Goal: Transaction & Acquisition: Purchase product/service

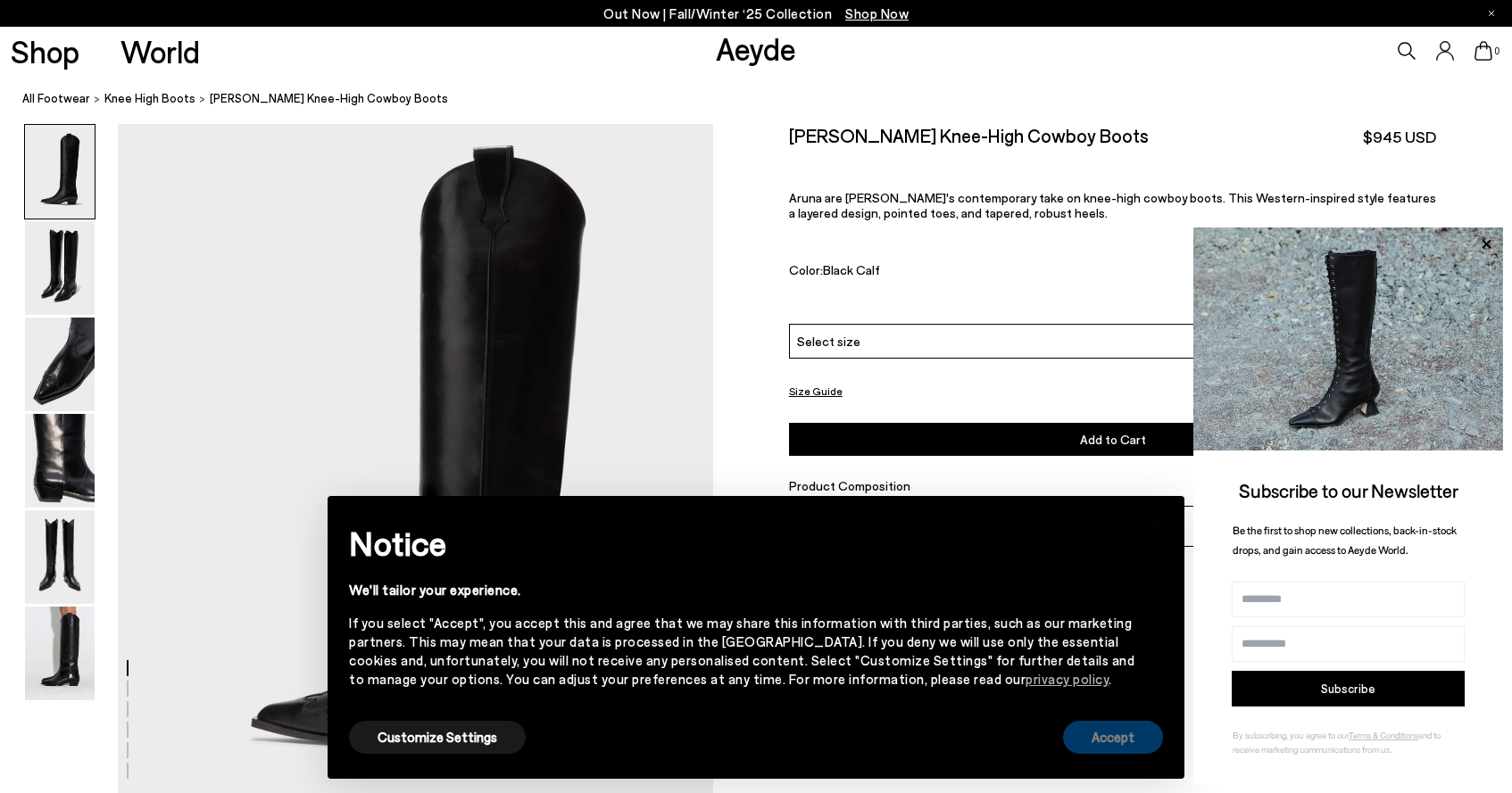
click at [1086, 722] on button "Accept" at bounding box center [1112, 737] width 99 height 33
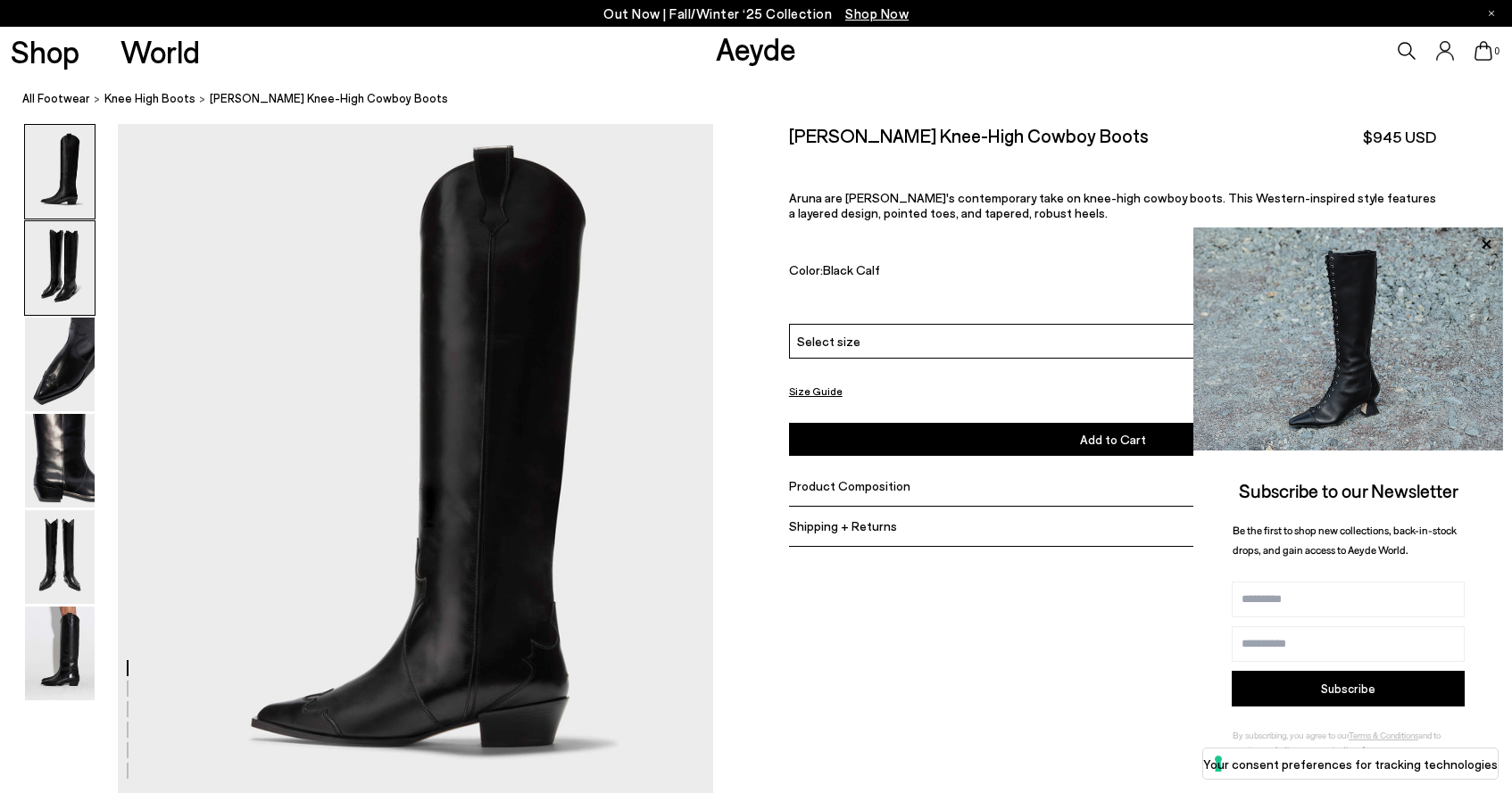
click at [68, 308] on img at bounding box center [60, 268] width 69 height 94
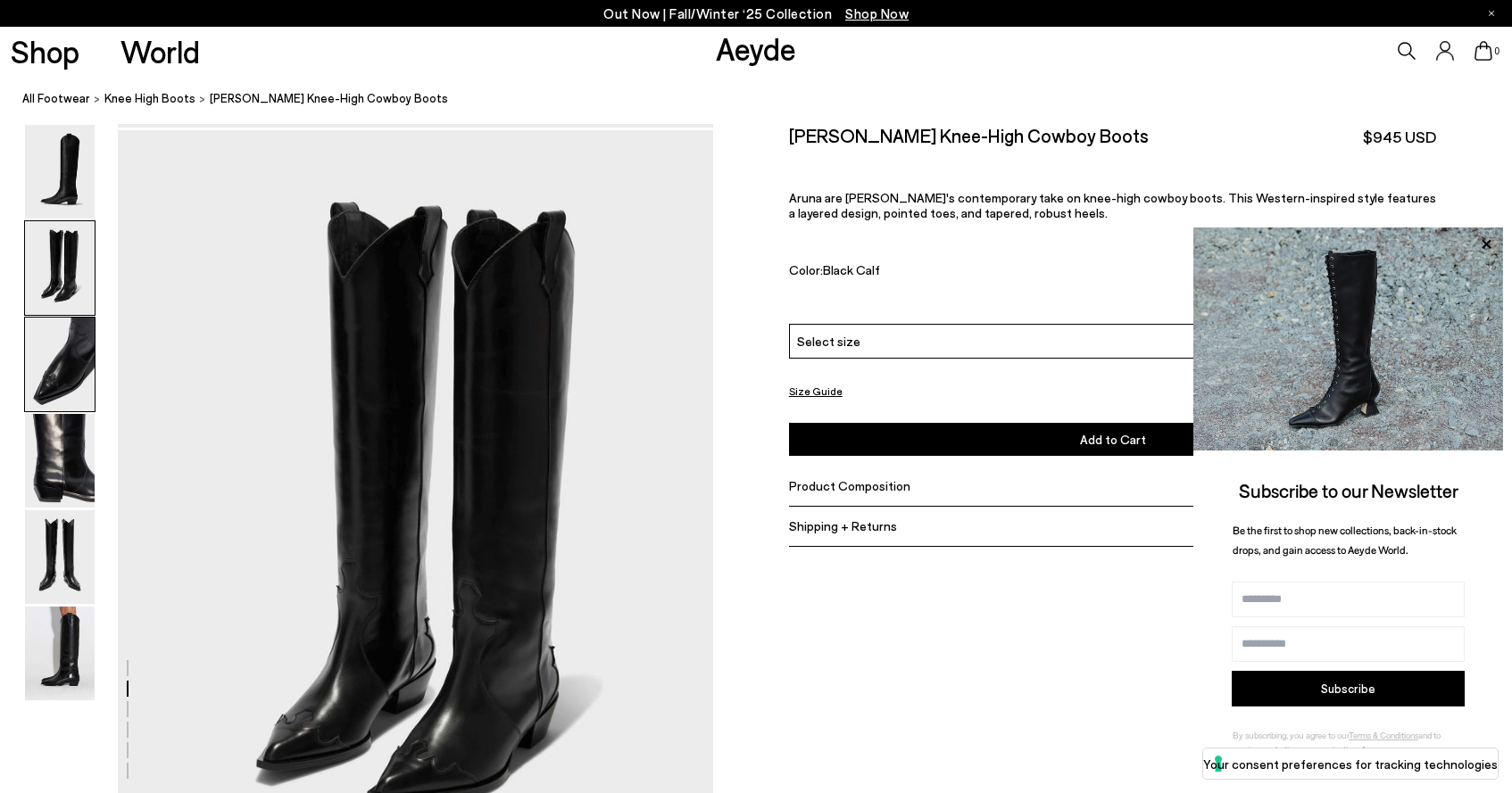
scroll to position [674, 0]
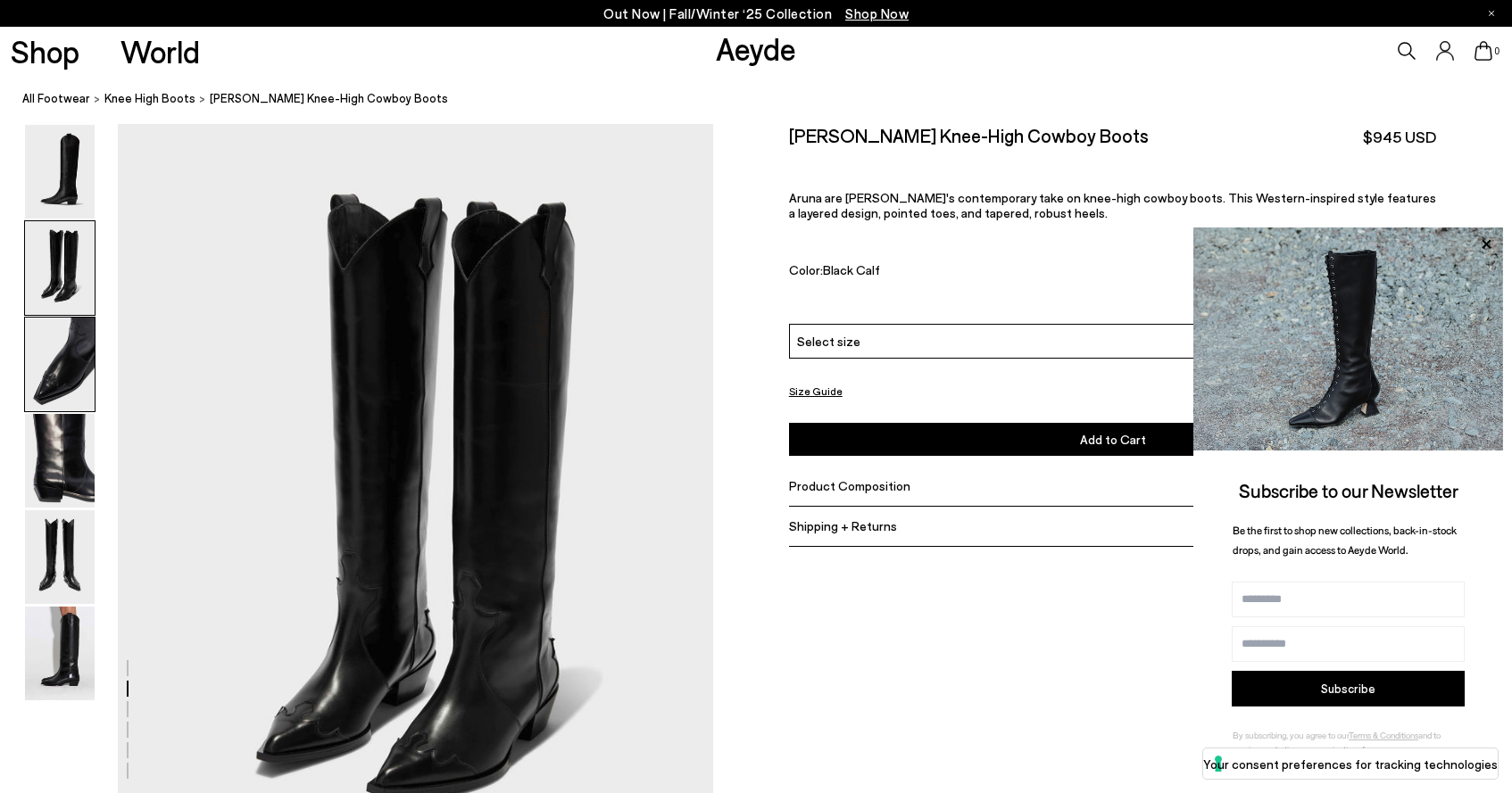
click at [56, 361] on img at bounding box center [60, 365] width 69 height 94
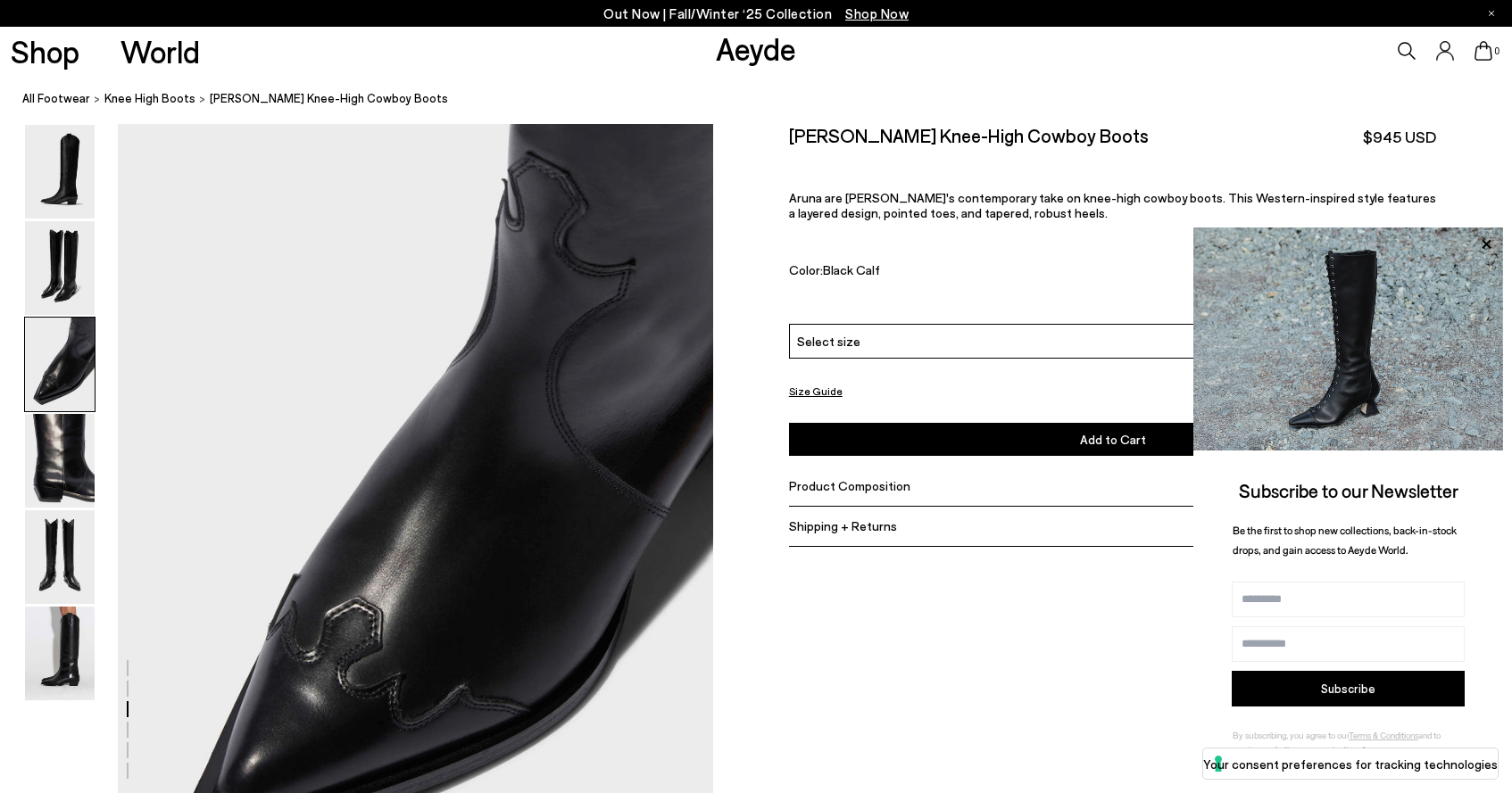
scroll to position [1470, 0]
click at [785, 372] on div "Size Guide Shoes Belt Our shoes come in European sizing. The easiest way to mea…" at bounding box center [1112, 346] width 799 height 446
click at [833, 340] on span "Select size" at bounding box center [828, 340] width 63 height 19
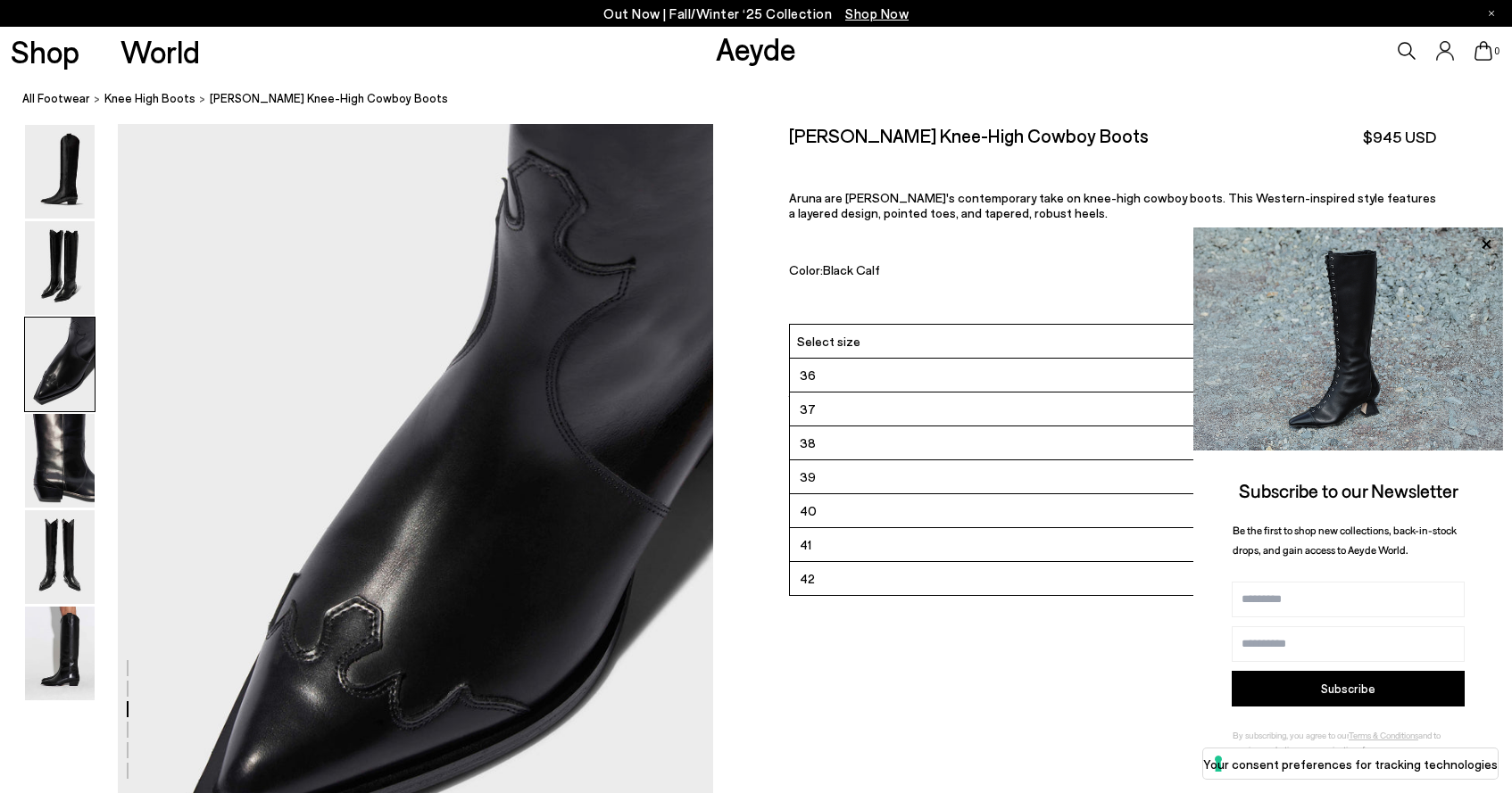
click at [814, 511] on span "40" at bounding box center [808, 510] width 17 height 22
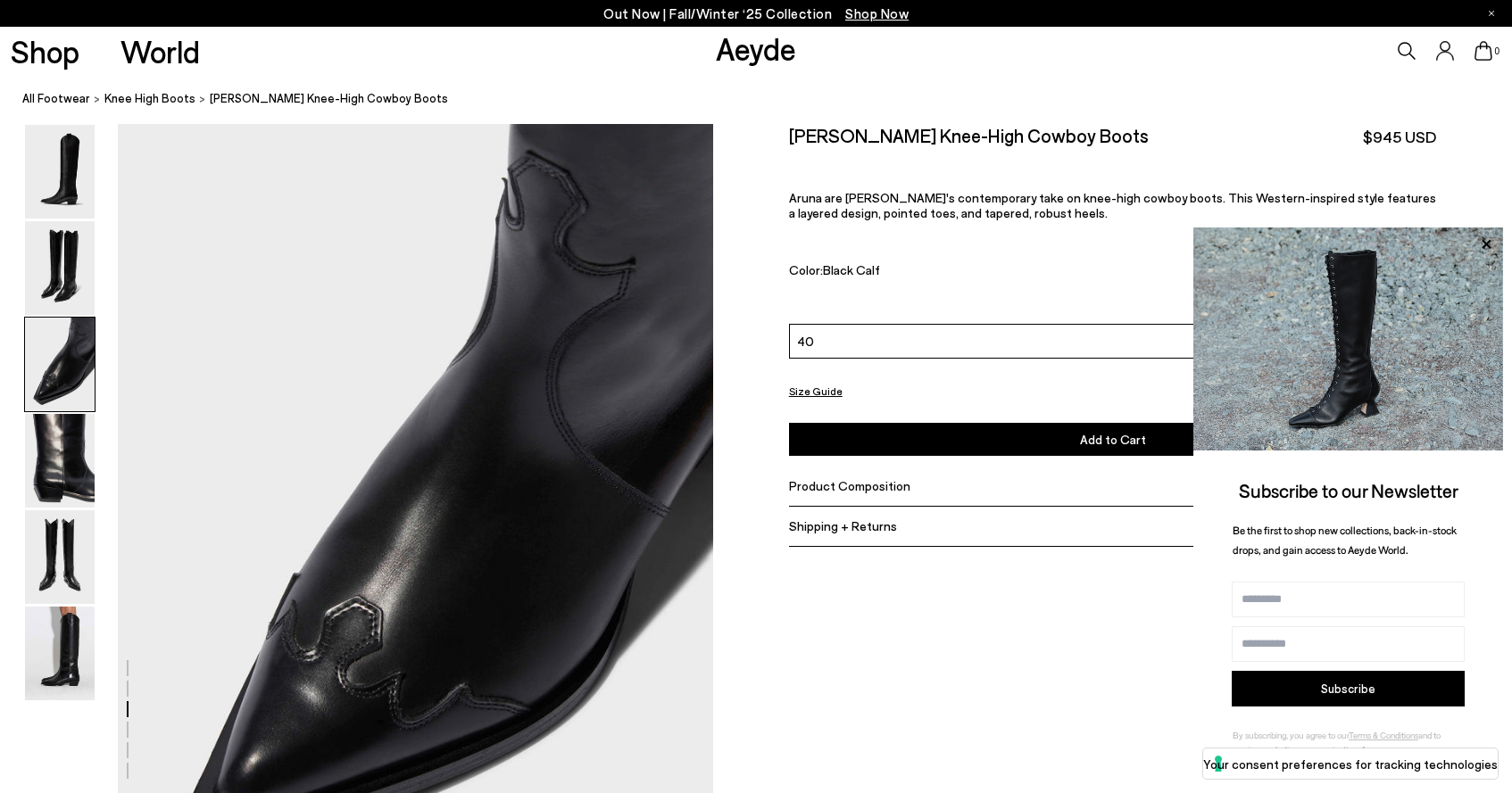
click at [880, 349] on div "40" at bounding box center [1113, 341] width 648 height 35
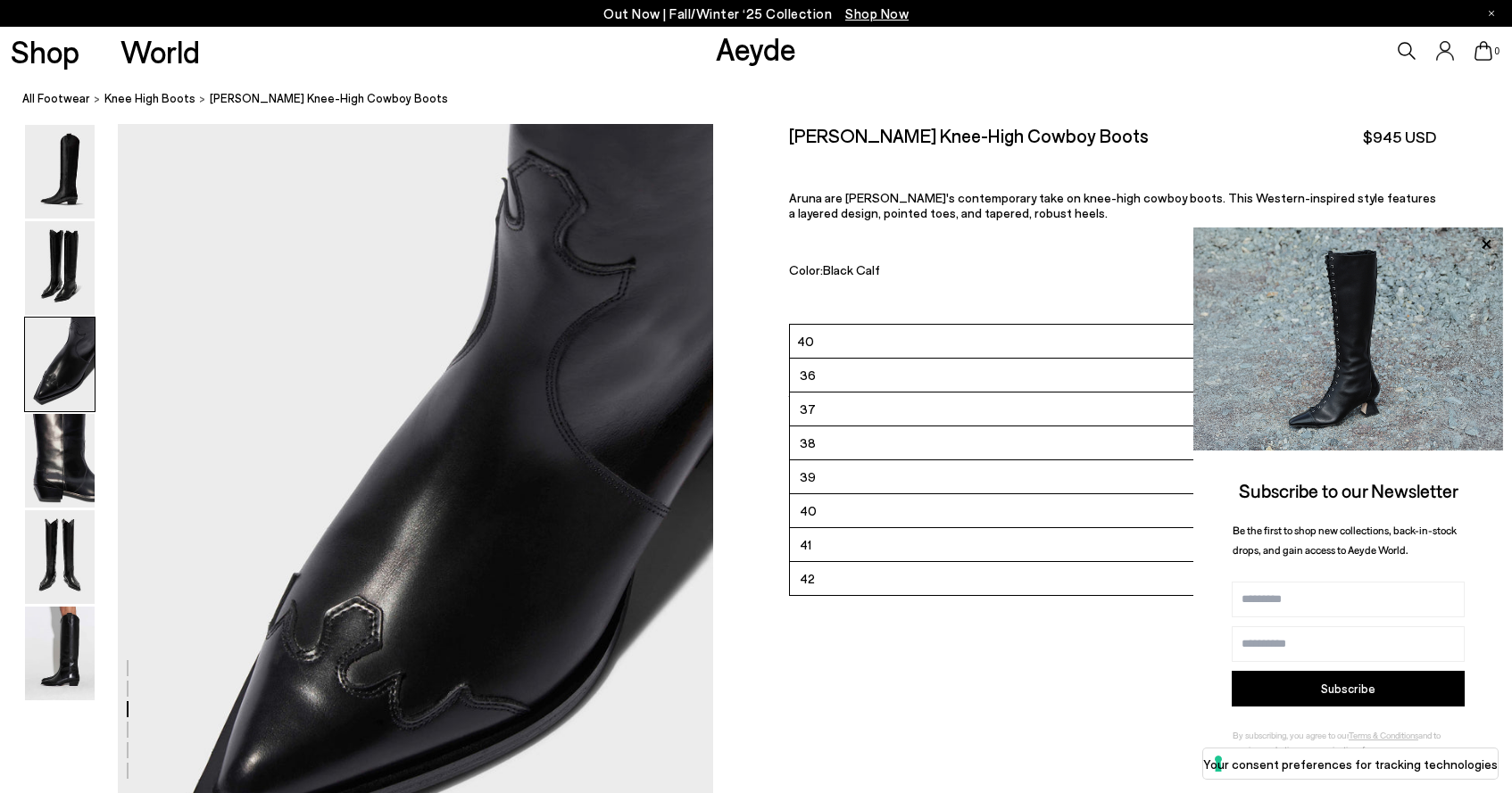
click at [814, 479] on span "39" at bounding box center [808, 476] width 16 height 22
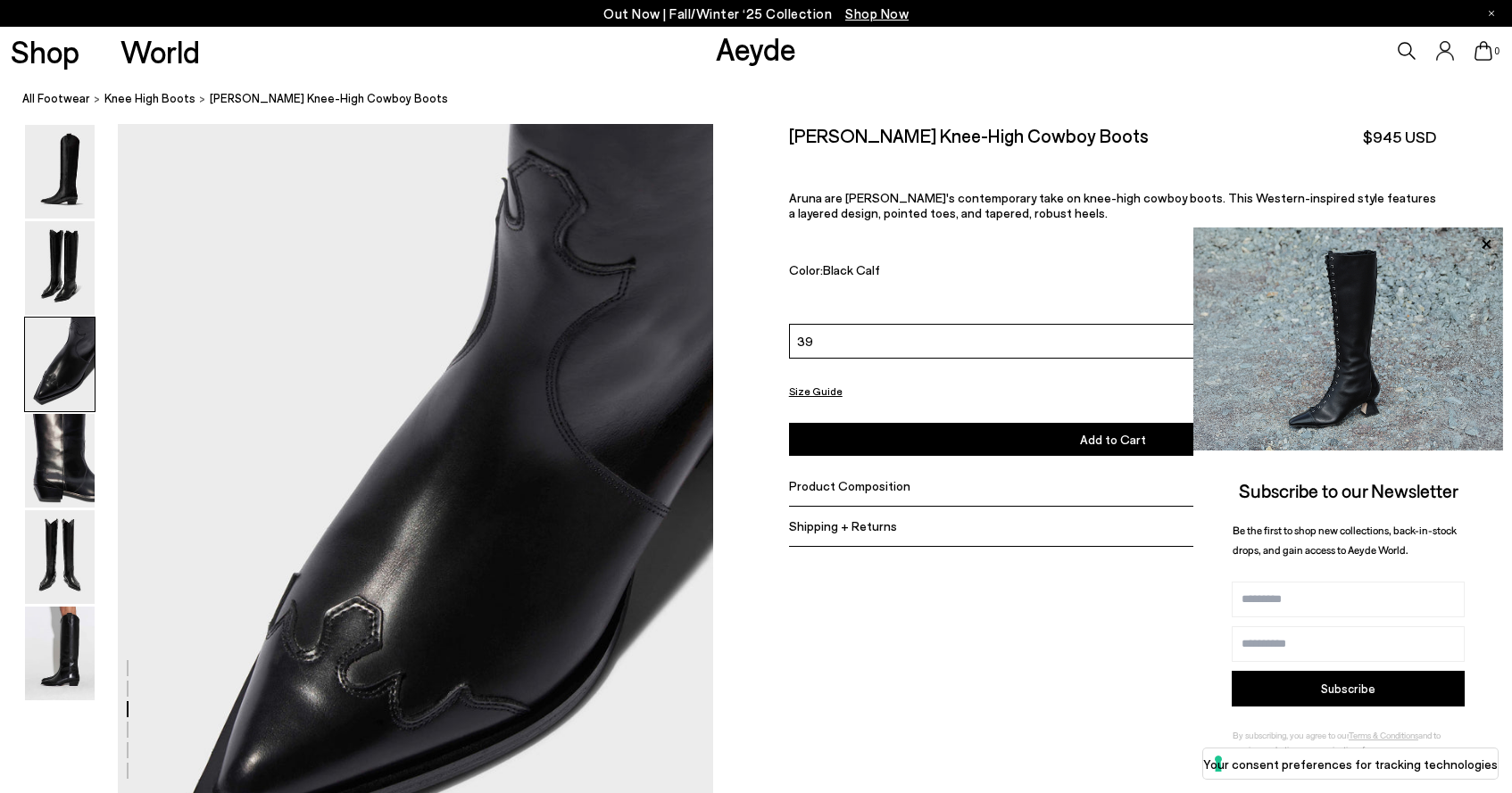
click at [71, 349] on img at bounding box center [60, 365] width 69 height 94
click at [68, 462] on img at bounding box center [60, 460] width 69 height 94
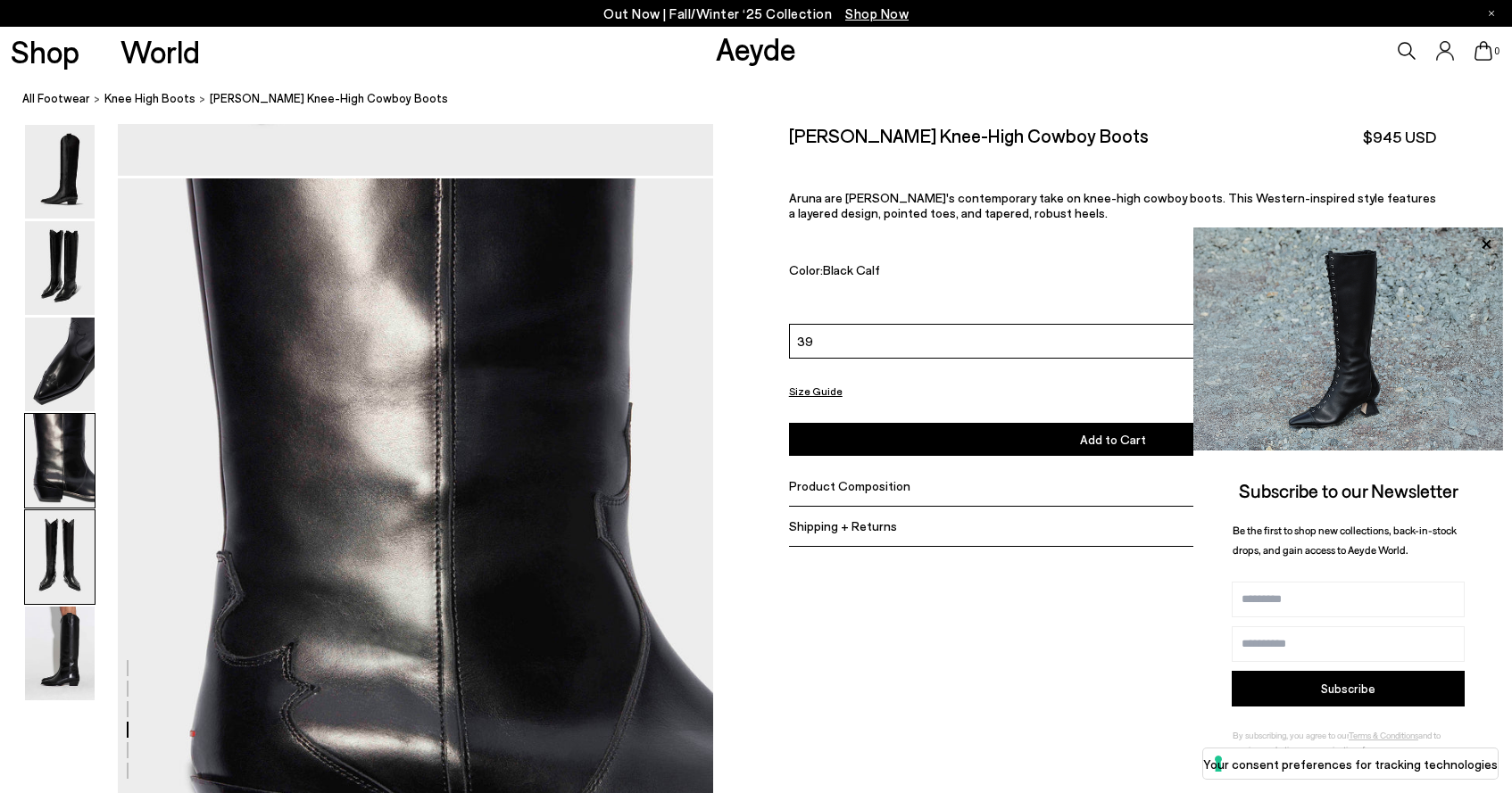
click at [50, 555] on img at bounding box center [60, 557] width 69 height 94
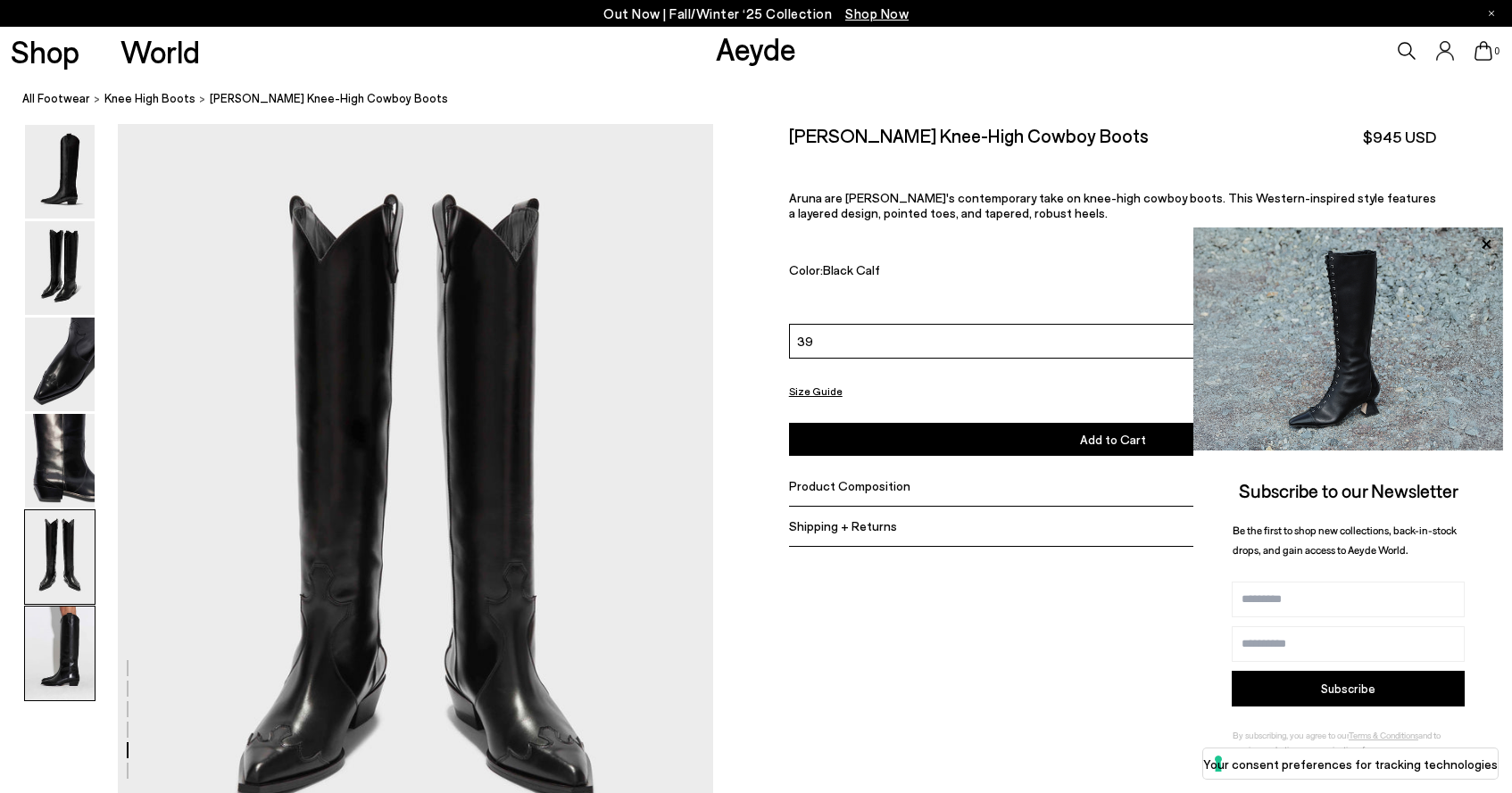
click at [56, 655] on img at bounding box center [60, 654] width 69 height 94
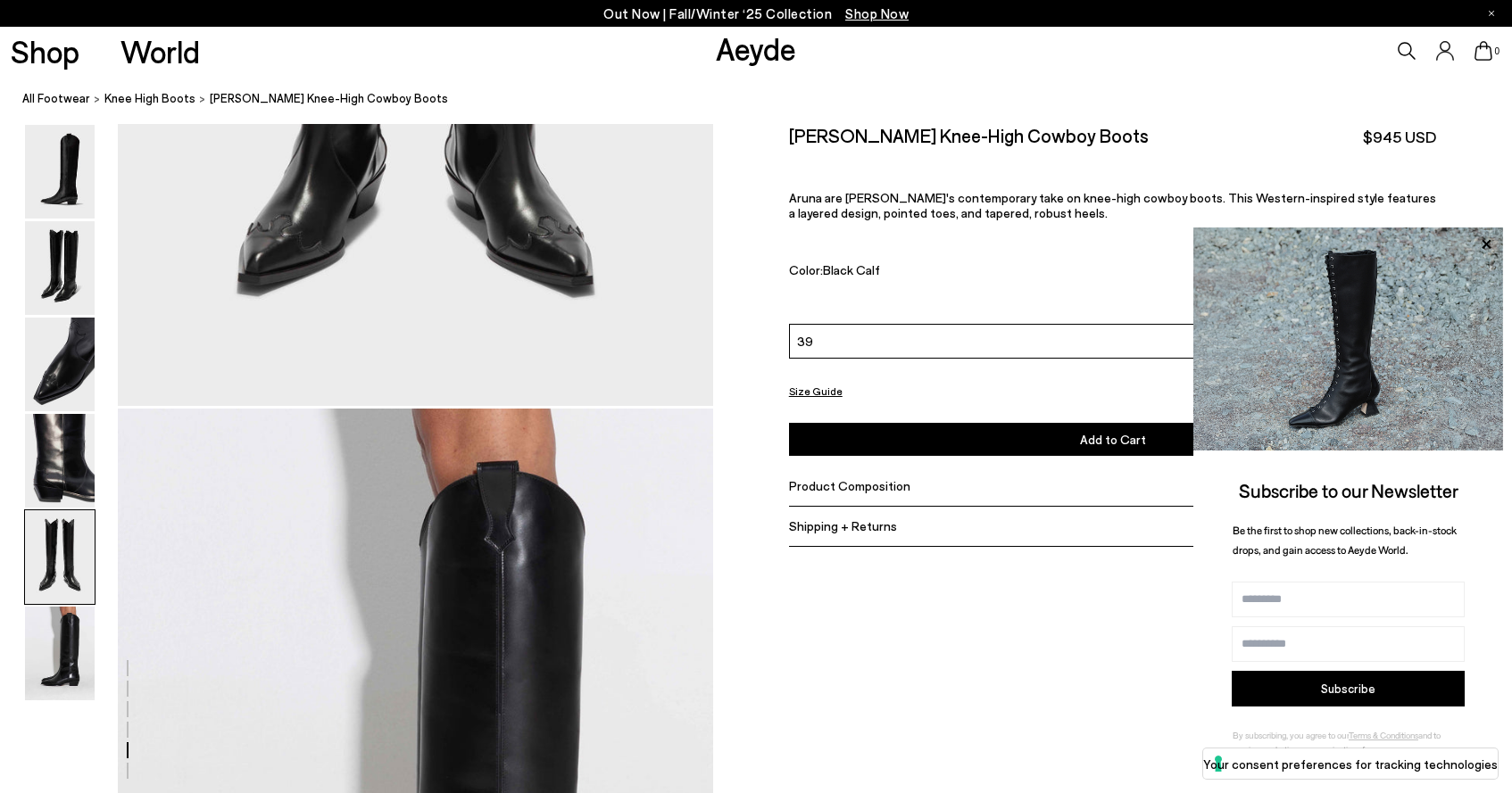
scroll to position [3562, 0]
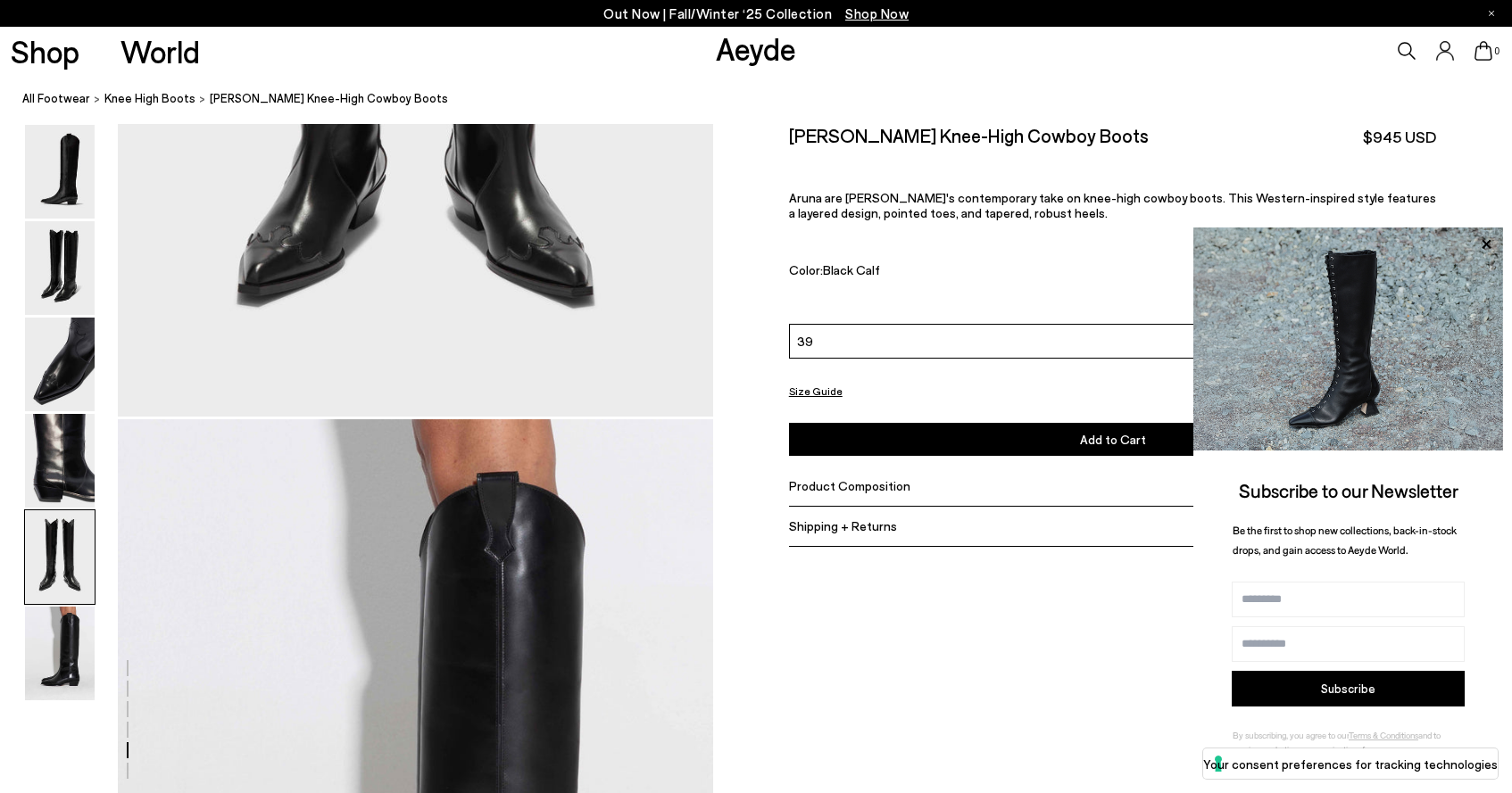
click at [825, 436] on button "Add to Cart Select a Size First" at bounding box center [1113, 440] width 648 height 33
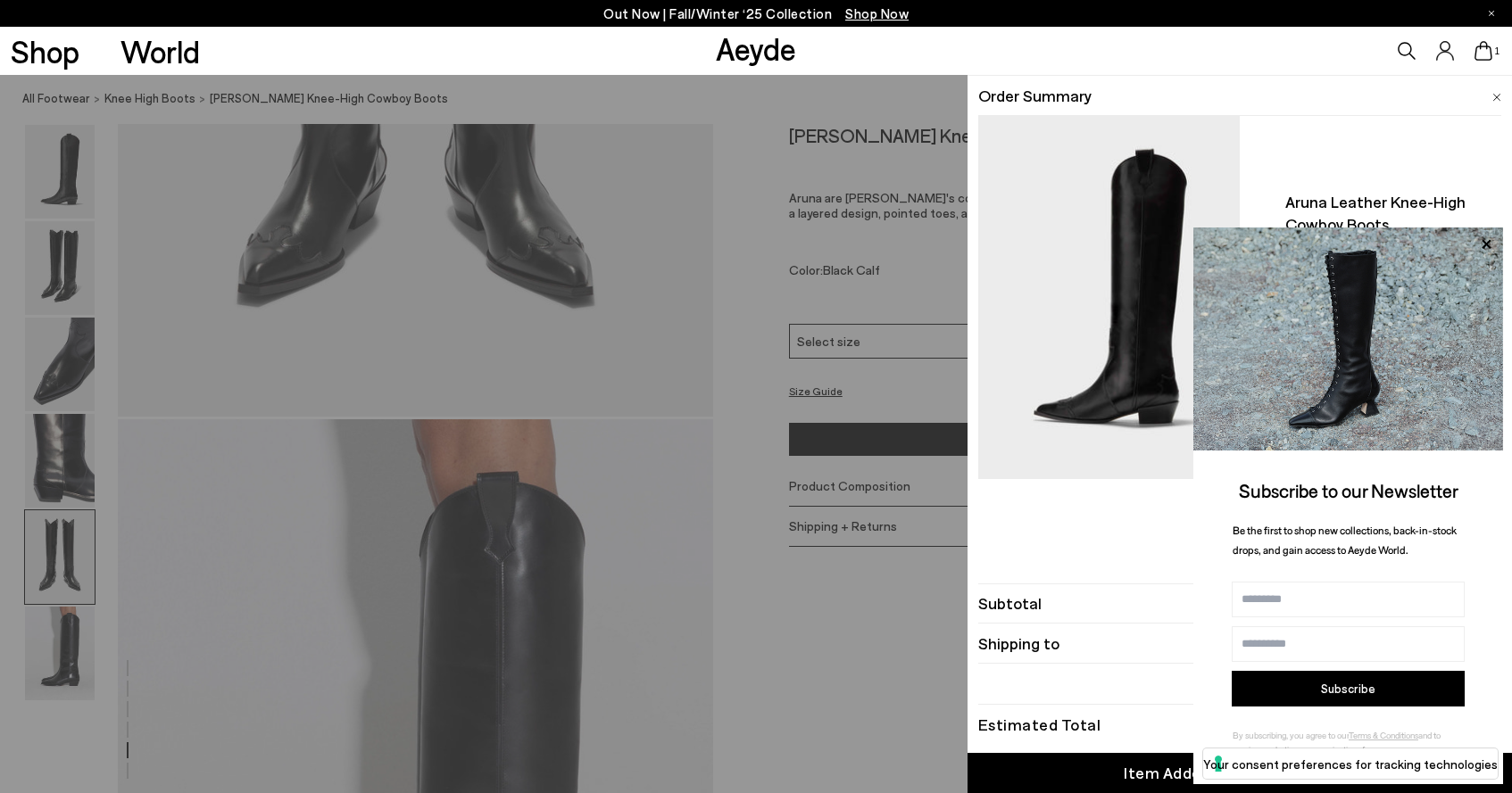
click at [959, 376] on div "Quick Add Color Size View Details Order Summary Aruna leather knee-high cowboy …" at bounding box center [756, 434] width 1512 height 718
